Goal: Find contact information: Find contact information

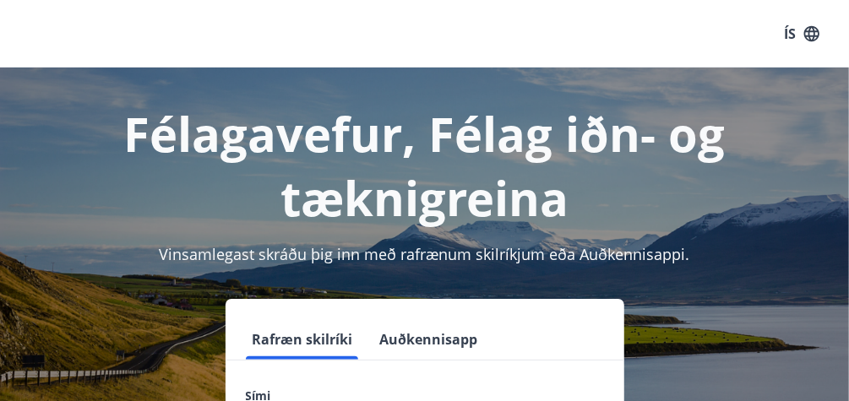
scroll to position [135, 0]
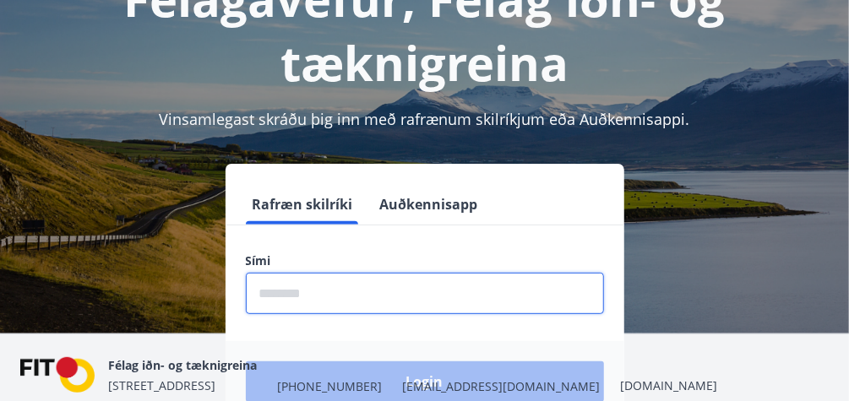
click at [347, 297] on input "phone" at bounding box center [425, 293] width 358 height 41
type input "********"
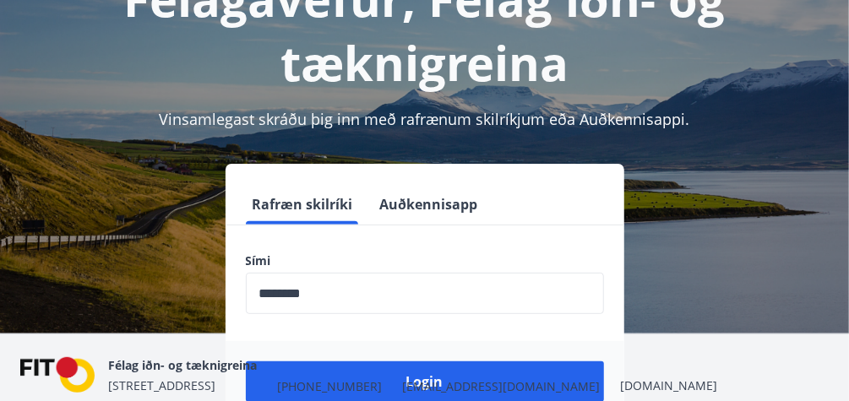
click at [375, 388] on div "Félag iðn- og tæknigreina [STREET_ADDRESS] [PHONE_NUMBER] [EMAIL_ADDRESS][DOMAI…" at bounding box center [412, 375] width 609 height 41
click at [539, 376] on nav "Félag iðn- og tæknigreina [STREET_ADDRESS] [PHONE_NUMBER] [EMAIL_ADDRESS][DOMAI…" at bounding box center [424, 375] width 809 height 41
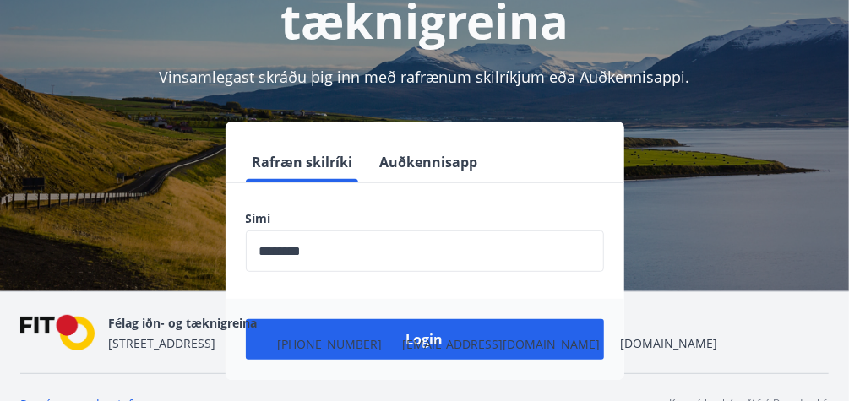
scroll to position [210, 0]
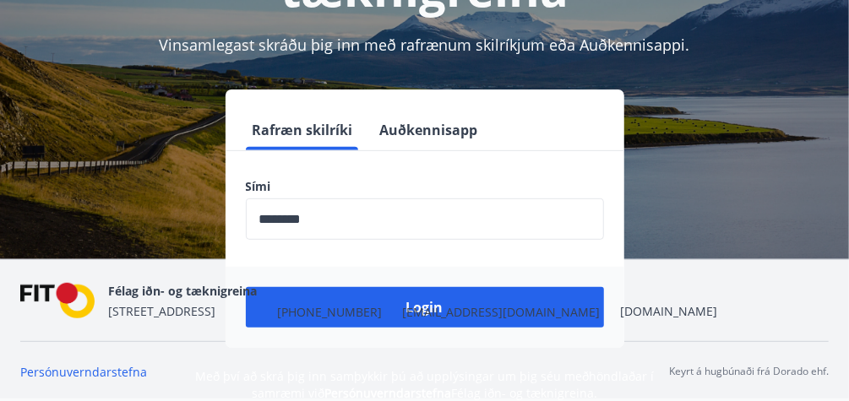
click at [422, 303] on div "Félag iðn- og tæknigreina [STREET_ADDRESS] [PHONE_NUMBER] [EMAIL_ADDRESS][DOMAI…" at bounding box center [412, 301] width 609 height 41
click at [422, 304] on span "[EMAIL_ADDRESS][DOMAIN_NAME]" at bounding box center [501, 312] width 198 height 17
click at [418, 307] on span "[EMAIL_ADDRESS][DOMAIN_NAME]" at bounding box center [501, 312] width 198 height 17
click at [716, 140] on div "Rafræn skilríki Auðkennisapp Sími ​ Login" at bounding box center [424, 219] width 809 height 259
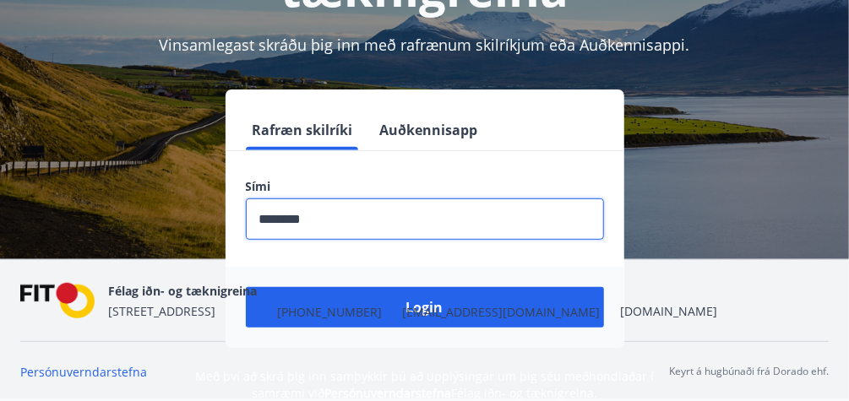
click at [321, 216] on input "phone" at bounding box center [425, 219] width 358 height 41
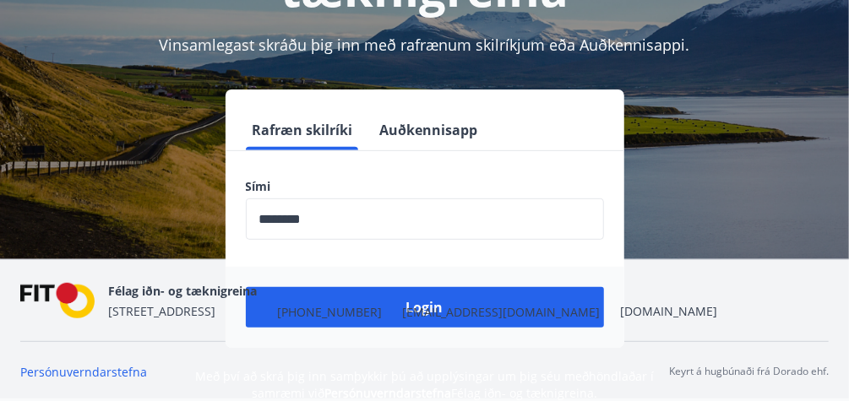
click at [417, 305] on span "[EMAIL_ADDRESS][DOMAIN_NAME]" at bounding box center [501, 312] width 198 height 17
click at [417, 307] on span "[EMAIL_ADDRESS][DOMAIN_NAME]" at bounding box center [501, 312] width 198 height 17
click at [116, 147] on div "Rafræn skilríki Auðkennisapp Sími ​ Login" at bounding box center [424, 219] width 809 height 259
drag, startPoint x: -3, startPoint y: 436, endPoint x: 728, endPoint y: 121, distance: 796.7
click at [728, 121] on div "Rafræn skilríki Auðkennisapp Sími ​ Login" at bounding box center [424, 219] width 809 height 259
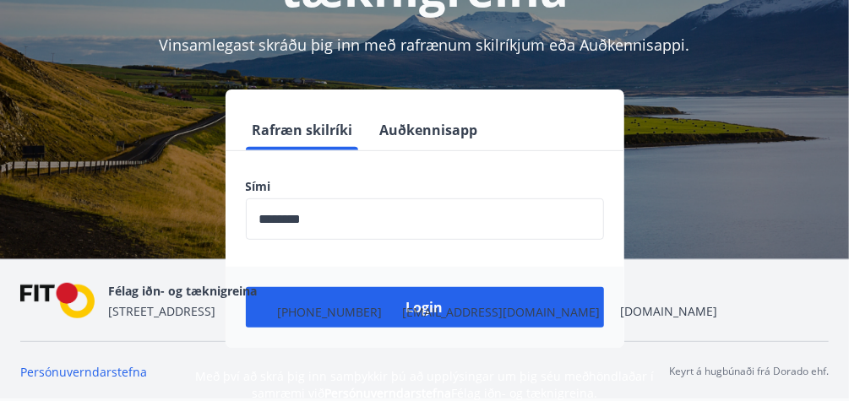
click at [439, 312] on div "Félag iðn- og tæknigreina [STREET_ADDRESS] [PHONE_NUMBER] [EMAIL_ADDRESS][DOMAI…" at bounding box center [412, 301] width 609 height 41
